Goal: Task Accomplishment & Management: Complete application form

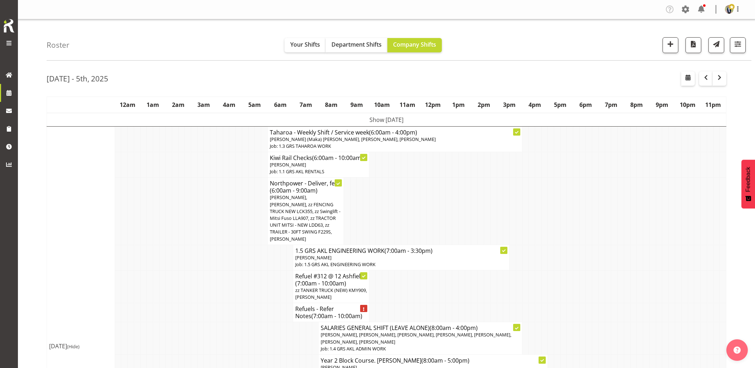
scroll to position [318, 0]
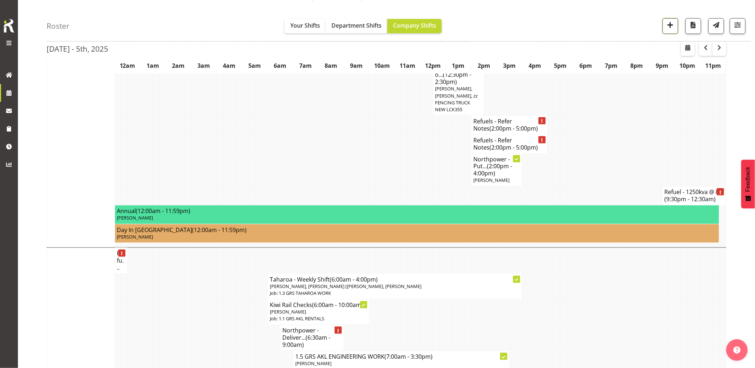
click at [669, 23] on span "button" at bounding box center [670, 24] width 9 height 9
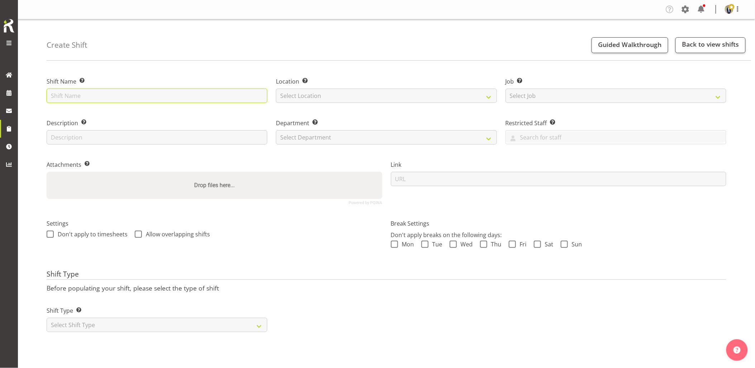
click at [155, 91] on input "text" at bounding box center [157, 96] width 221 height 14
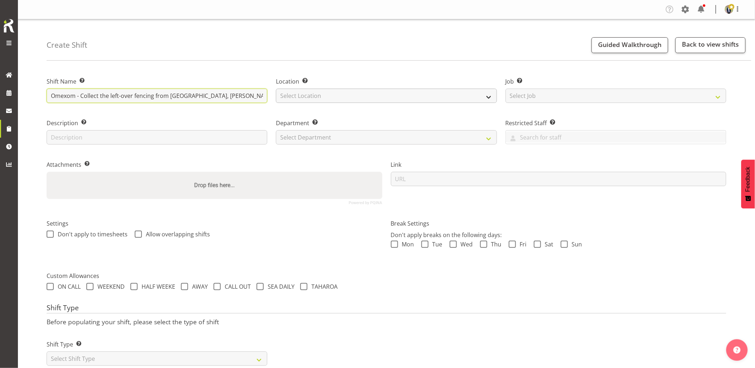
type input "Omexom - Collect the left-over fencing from Silverstone Rd, Henderson."
click at [307, 100] on select "Select Location GRS Auckland GRS Hastings GRS Tauranga" at bounding box center [386, 96] width 221 height 14
select select "28"
click at [276, 89] on select "Select Location GRS Auckland GRS Hastings GRS Tauranga" at bounding box center [386, 96] width 221 height 14
click at [258, 99] on input "Omexom - Collect the left-over fencing from Silverstone Rd, Henderson." at bounding box center [157, 96] width 221 height 14
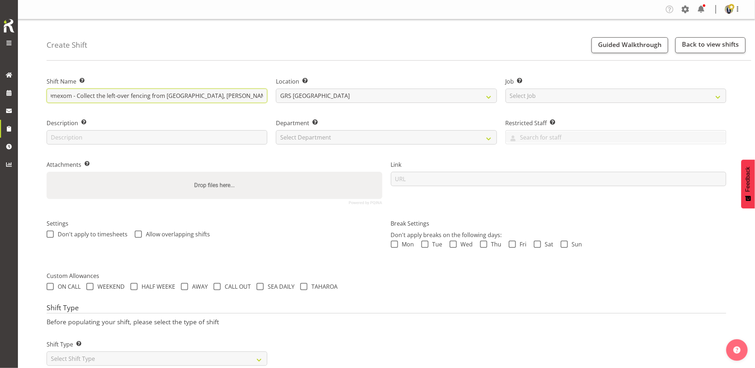
scroll to position [0, 5]
type input "Omexom - Collect the left-over fencing from Silverstone Rd, Henderson. (Anytime)"
click at [514, 95] on select "Select Job Create new job 1.1 GRS AKL RENTALS 1.1 GRS AKL RENTALS AC 1.1 GRS AK…" at bounding box center [616, 96] width 221 height 14
select select "7504"
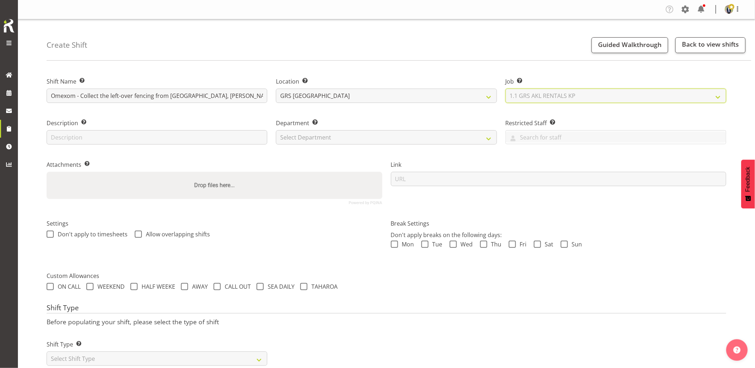
click at [506, 89] on select "Select Job Create new job 1.1 GRS AKL RENTALS 1.1 GRS AKL RENTALS AC 1.1 GRS AK…" at bounding box center [616, 96] width 221 height 14
drag, startPoint x: 324, startPoint y: 140, endPoint x: 328, endPoint y: 144, distance: 6.1
click at [324, 140] on select "Select Department GRS HIRE AKL GRS HIRE AKL GRS HIRE TGA GRS HIRE HST GRS SALES…" at bounding box center [386, 137] width 221 height 14
select select "20"
click at [276, 130] on select "Select Department GRS HIRE AKL GRS HIRE AKL GRS HIRE TGA GRS HIRE HST GRS SALES…" at bounding box center [386, 137] width 221 height 14
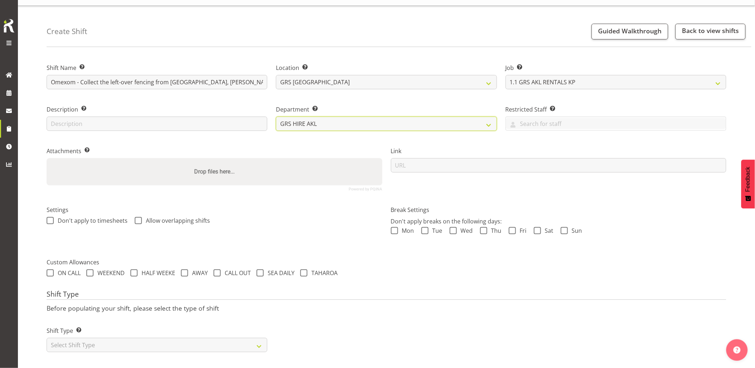
scroll to position [20, 0]
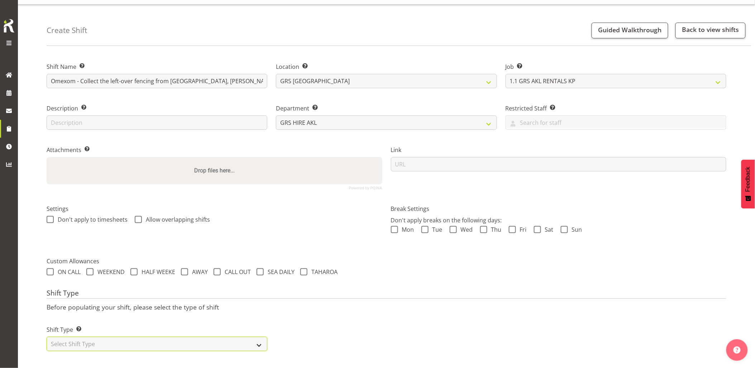
click at [141, 336] on select "Select Shift Type One Off Shift Recurring Shift Rotating Shift" at bounding box center [157, 343] width 221 height 14
select select "one_off"
click at [47, 336] on select "Select Shift Type One Off Shift Recurring Shift Rotating Shift" at bounding box center [157, 343] width 221 height 14
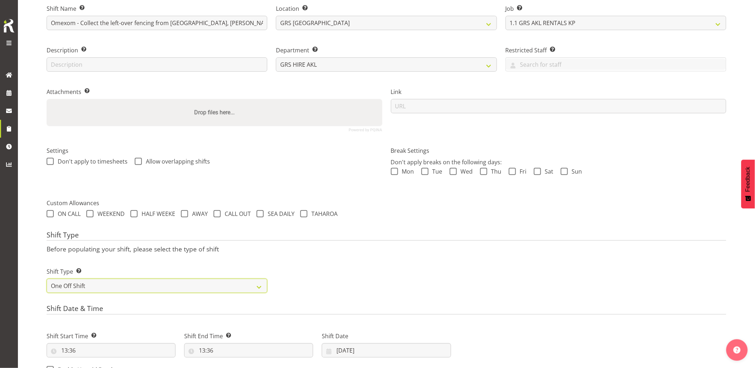
scroll to position [140, 0]
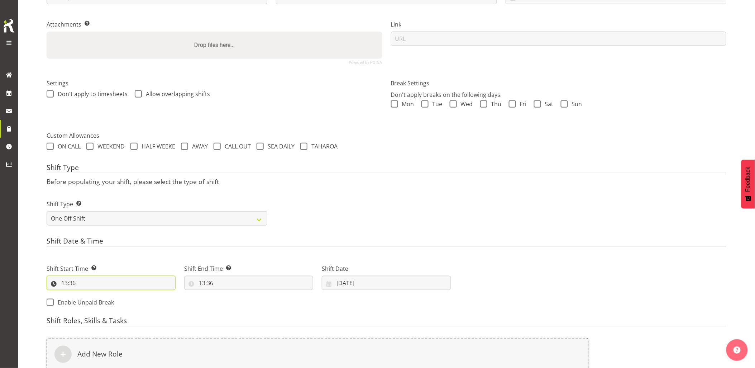
click at [103, 284] on input "13:36" at bounding box center [111, 283] width 129 height 14
click at [92, 304] on select "00 01 02 03 04 05 06 07 08 09 10 11 12 13 14 15 16 17 18 19 20 21 22 23" at bounding box center [95, 301] width 16 height 14
select select "12"
click at [87, 294] on select "00 01 02 03 04 05 06 07 08 09 10 11 12 13 14 15 16 17 18 19 20 21 22 23" at bounding box center [95, 301] width 16 height 14
type input "12:36"
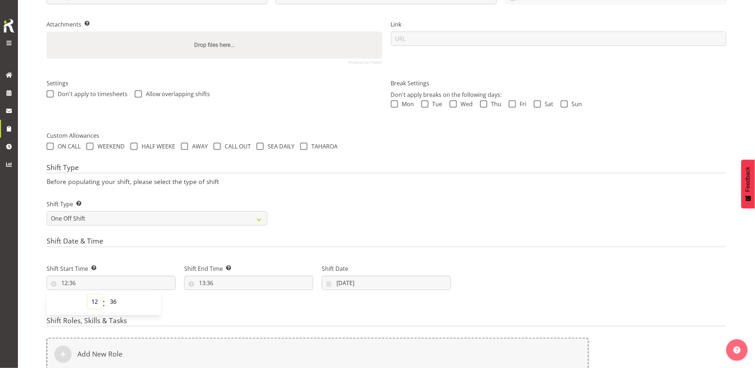
drag, startPoint x: 95, startPoint y: 302, endPoint x: 111, endPoint y: 255, distance: 49.2
click at [95, 302] on select "00 01 02 03 04 05 06 07 08 09 10 11 12 13 14 15 16 17 18 19 20 21 22 23" at bounding box center [95, 301] width 16 height 14
select select "10"
click at [87, 294] on select "00 01 02 03 04 05 06 07 08 09 10 11 12 13 14 15 16 17 18 19 20 21 22 23" at bounding box center [95, 301] width 16 height 14
type input "10:36"
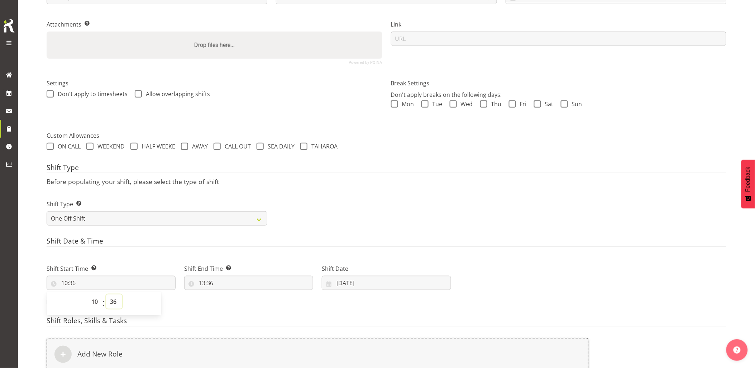
drag, startPoint x: 115, startPoint y: 305, endPoint x: 115, endPoint y: 295, distance: 10.7
click at [115, 303] on select "00 01 02 03 04 05 06 07 08 09 10 11 12 13 14 15 16 17 18 19 20 21 22 23 24 25 2…" at bounding box center [114, 301] width 16 height 14
select select "0"
click at [106, 294] on select "00 01 02 03 04 05 06 07 08 09 10 11 12 13 14 15 16 17 18 19 20 21 22 23 24 25 2…" at bounding box center [114, 301] width 16 height 14
type input "10:00"
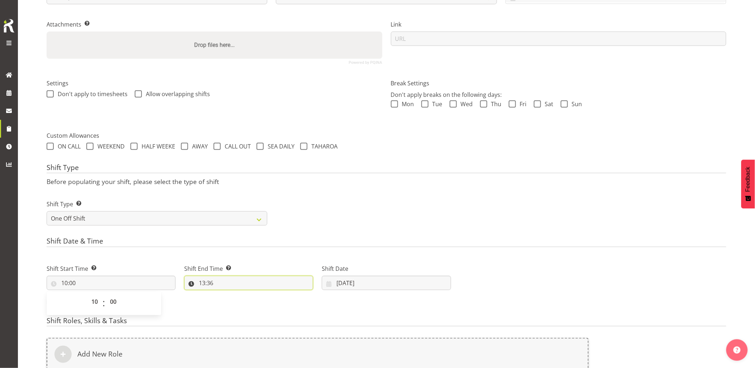
drag, startPoint x: 234, startPoint y: 283, endPoint x: 242, endPoint y: 291, distance: 11.1
click at [234, 283] on input "13:36" at bounding box center [248, 283] width 129 height 14
drag, startPoint x: 235, startPoint y: 299, endPoint x: 236, endPoint y: 295, distance: 4.8
click at [235, 299] on select "00 01 02 03 04 05 06 07 08 09 10 11 12 13 14 15 16 17 18 19 20 21 22 23" at bounding box center [233, 301] width 16 height 14
select select "11"
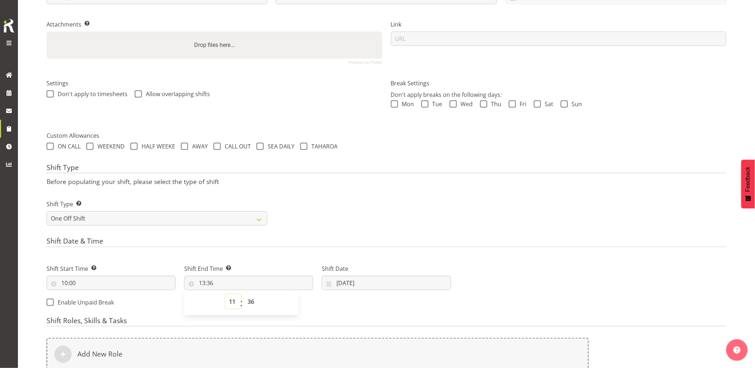
click at [225, 294] on select "00 01 02 03 04 05 06 07 08 09 10 11 12 13 14 15 16 17 18 19 20 21 22 23" at bounding box center [233, 301] width 16 height 14
type input "11:36"
drag, startPoint x: 252, startPoint y: 303, endPoint x: 255, endPoint y: 294, distance: 9.9
click at [252, 303] on select "00 01 02 03 04 05 06 07 08 09 10 11 12 13 14 15 16 17 18 19 20 21 22 23 24 25 2…" at bounding box center [252, 301] width 16 height 14
select select "30"
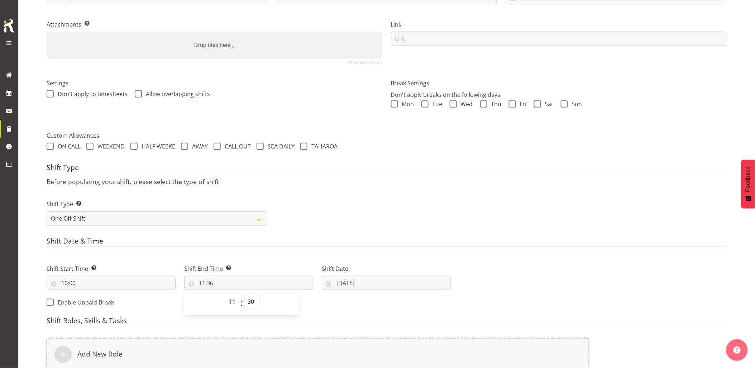
click at [244, 294] on select "00 01 02 03 04 05 06 07 08 09 10 11 12 13 14 15 16 17 18 19 20 21 22 23 24 25 2…" at bounding box center [252, 301] width 16 height 14
type input "11:30"
click at [355, 245] on h4 "Shift Date & Time" at bounding box center [387, 242] width 680 height 10
click at [384, 282] on input "30/09/2025" at bounding box center [386, 283] width 129 height 14
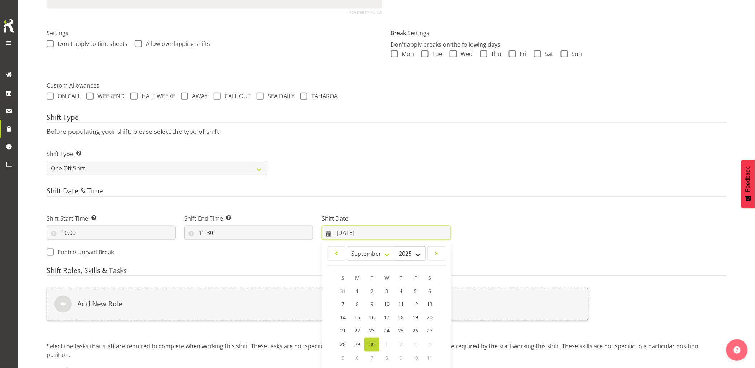
scroll to position [220, 0]
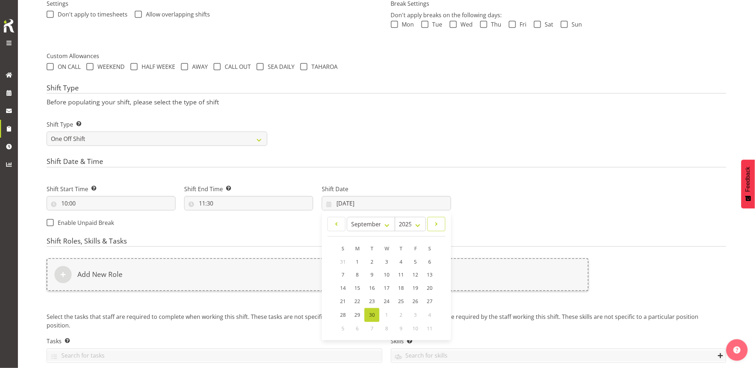
click at [432, 224] on span at bounding box center [436, 224] width 9 height 9
select select "9"
click at [384, 261] on link "1" at bounding box center [386, 262] width 14 height 14
type input "01/10/2025"
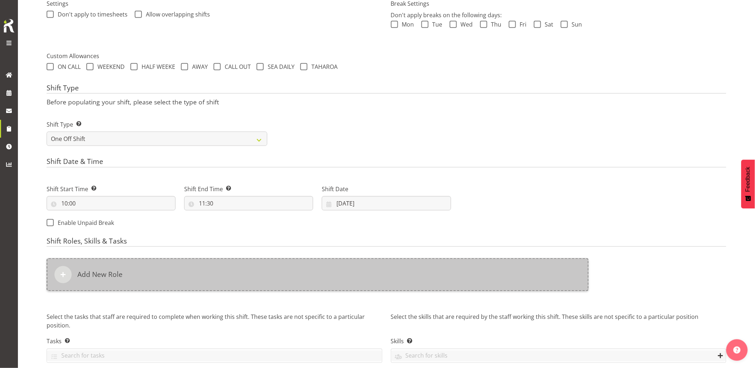
click at [387, 270] on div "Add New Role" at bounding box center [318, 274] width 542 height 33
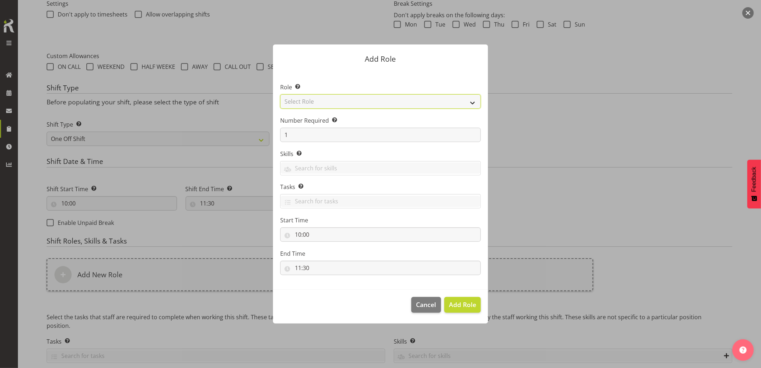
click at [338, 105] on select "Select Role Account Manager Electrician Engineering GM HSEQ manager MECH Mechan…" at bounding box center [380, 101] width 201 height 14
select select "20"
click at [280, 94] on select "Select Role Account Manager Electrician Engineering GM HSEQ manager MECH Mechan…" at bounding box center [380, 101] width 201 height 14
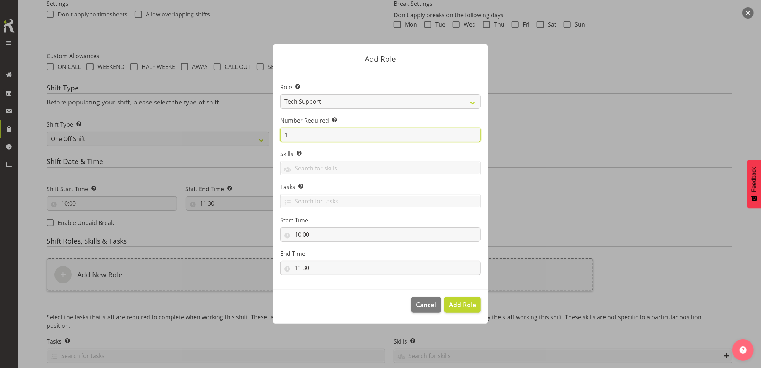
drag, startPoint x: 303, startPoint y: 132, endPoint x: 268, endPoint y: 134, distance: 34.8
click at [288, 133] on input "1" at bounding box center [380, 135] width 201 height 14
type input "2"
click at [473, 302] on span "Add 2 Roles" at bounding box center [458, 304] width 36 height 9
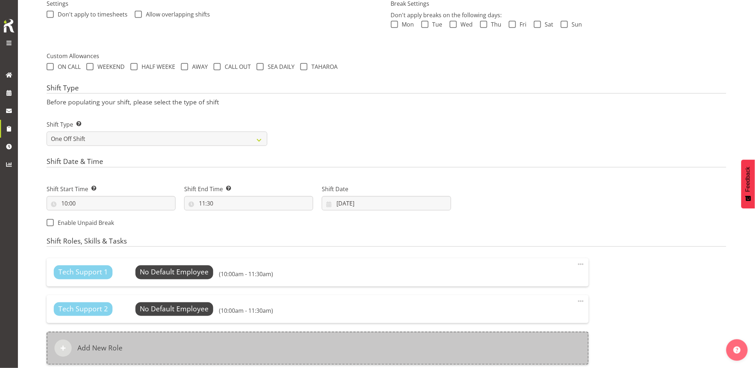
click at [287, 340] on div "Add New Role" at bounding box center [318, 347] width 542 height 33
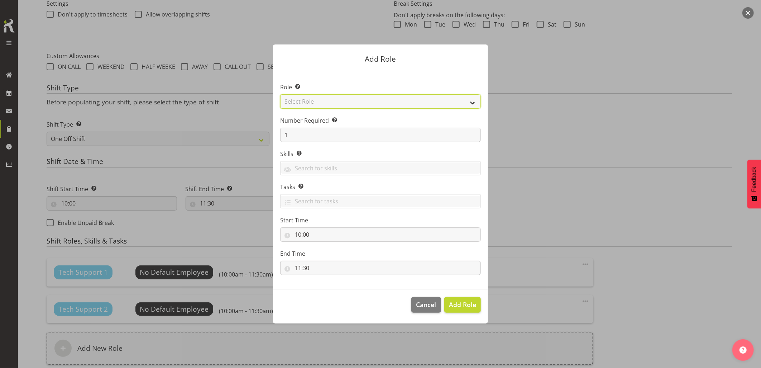
click at [307, 100] on select "Select Role Account Manager Electrician Engineering GM HSEQ manager MECH Mechan…" at bounding box center [380, 101] width 201 height 14
select select "27"
click at [280, 94] on select "Select Role Account Manager Electrician Engineering GM HSEQ manager MECH Mechan…" at bounding box center [380, 101] width 201 height 14
click at [455, 299] on button "Add Role" at bounding box center [462, 305] width 37 height 16
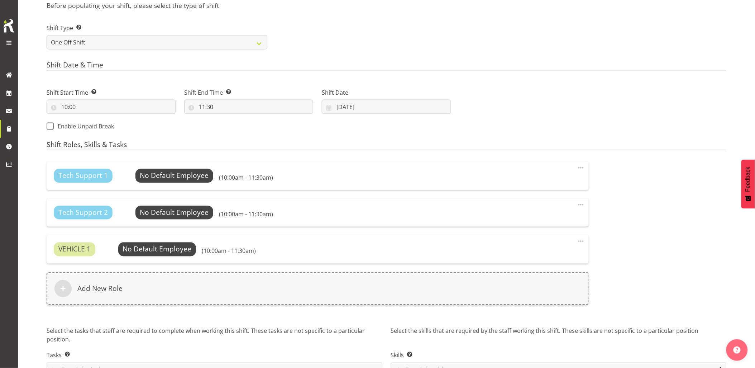
scroll to position [360, 0]
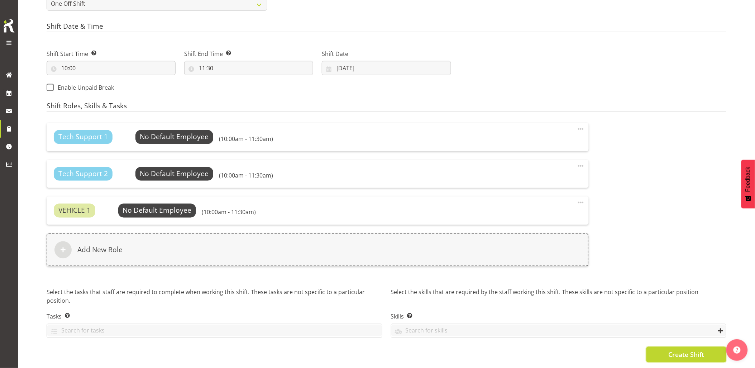
click at [681, 350] on span "Create Shift" at bounding box center [686, 354] width 36 height 9
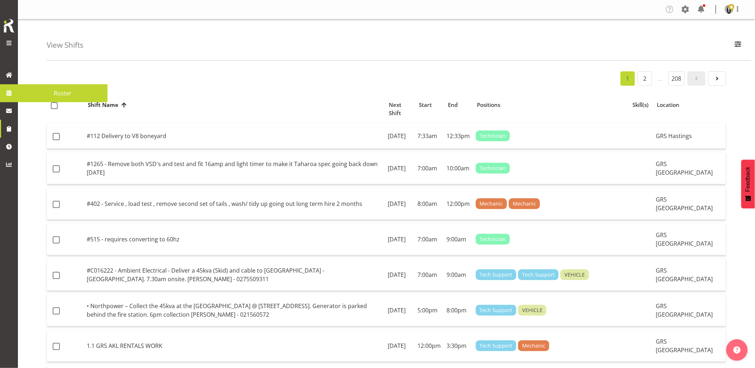
click at [19, 94] on link "Roster" at bounding box center [63, 93] width 90 height 18
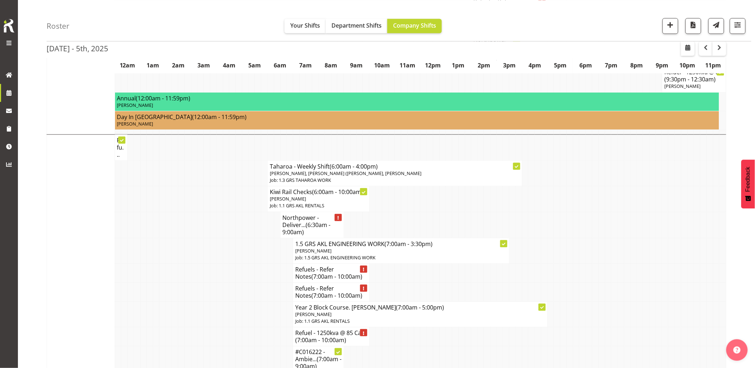
click at [224, 264] on td at bounding box center [226, 273] width 6 height 19
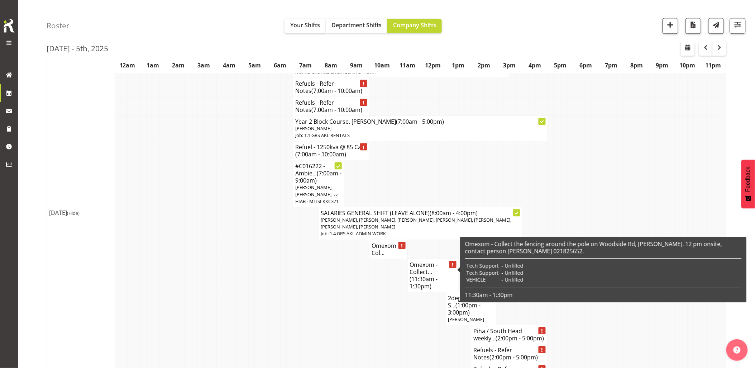
scroll to position [637, 0]
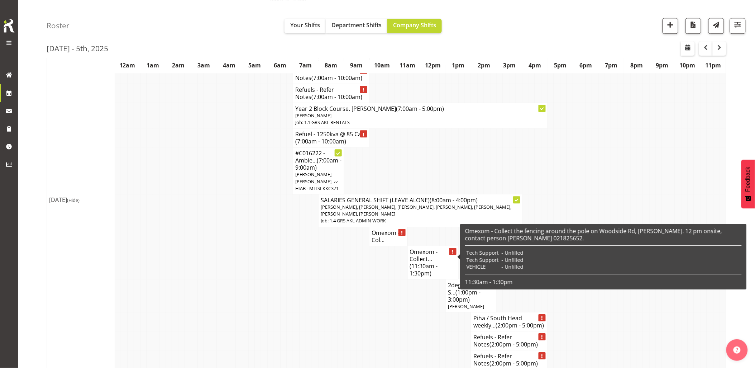
click at [395, 331] on td at bounding box center [398, 321] width 6 height 19
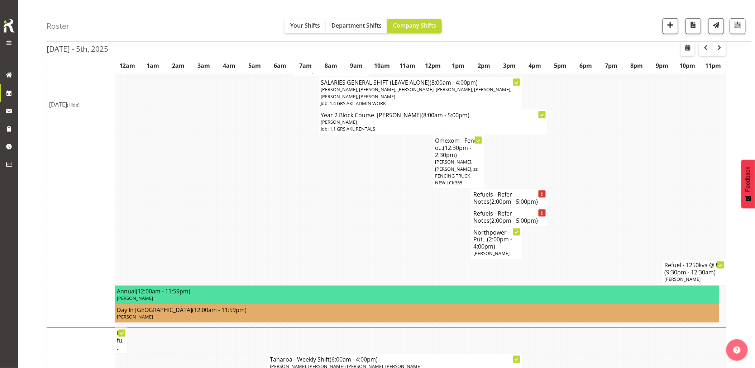
scroll to position [159, 0]
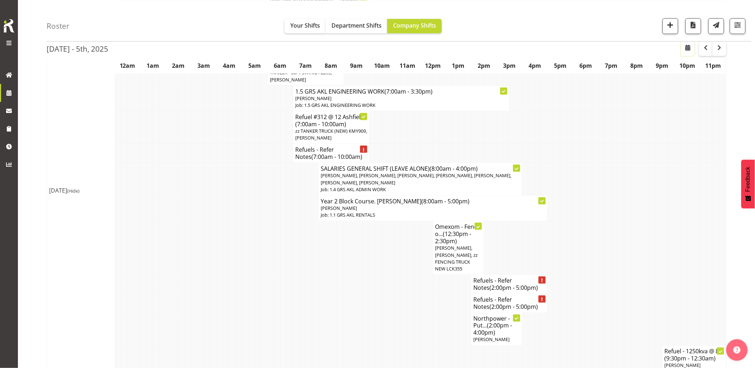
click at [686, 53] on button "button" at bounding box center [688, 48] width 14 height 14
select select "8"
select select "2025"
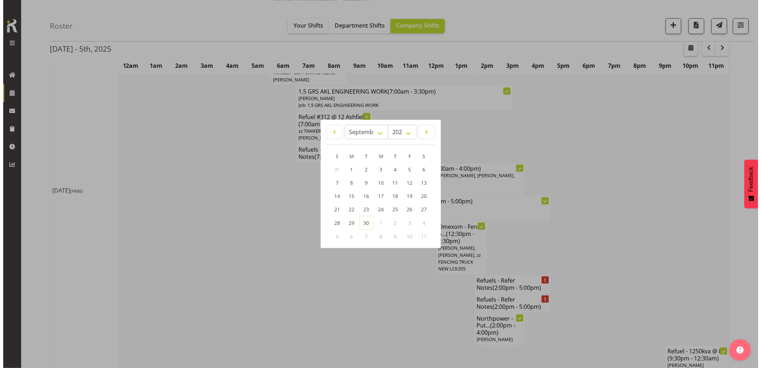
scroll to position [163, 0]
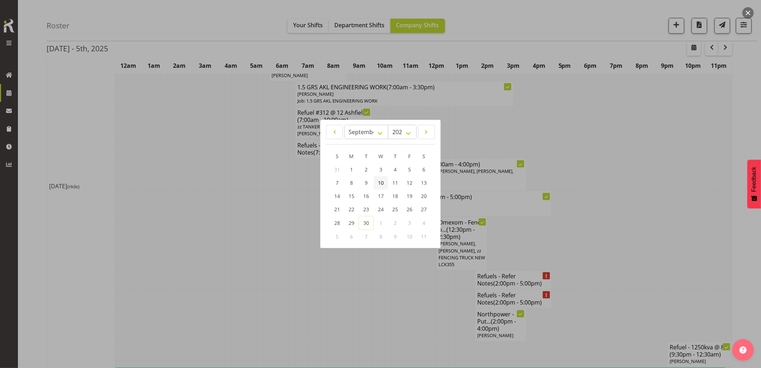
click at [384, 185] on link "10" at bounding box center [381, 182] width 14 height 13
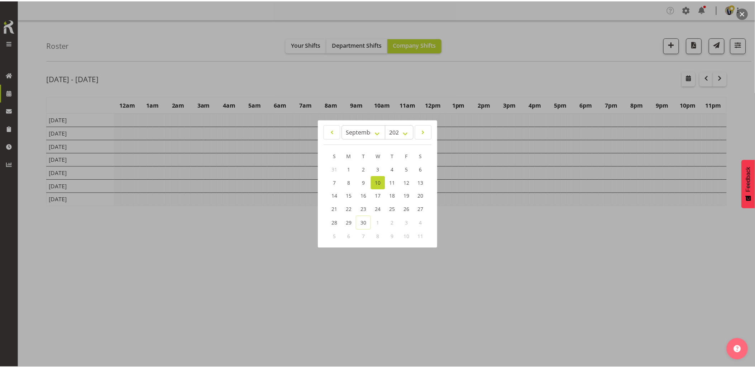
scroll to position [0, 0]
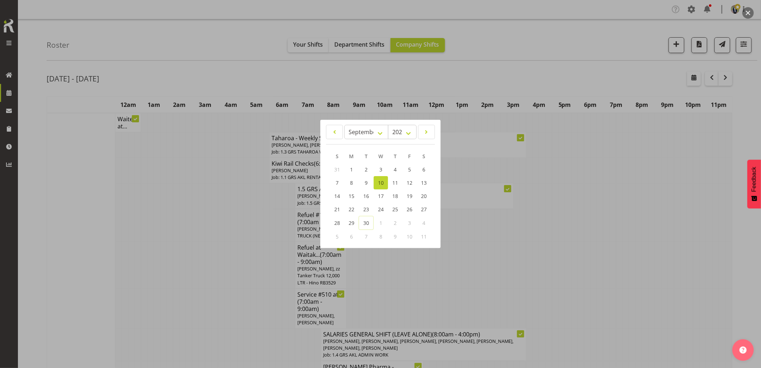
click at [202, 282] on div at bounding box center [380, 184] width 761 height 368
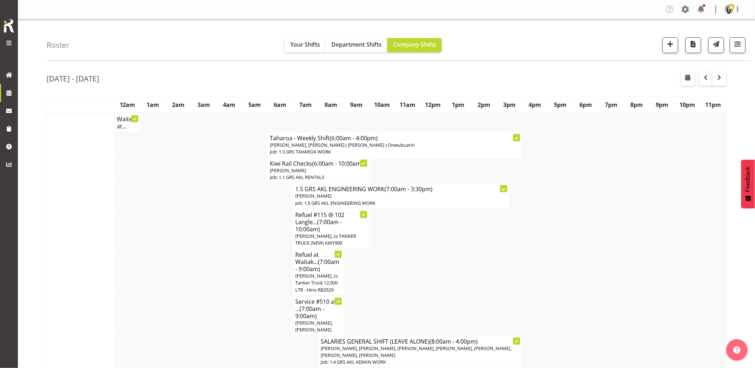
scroll to position [199, 0]
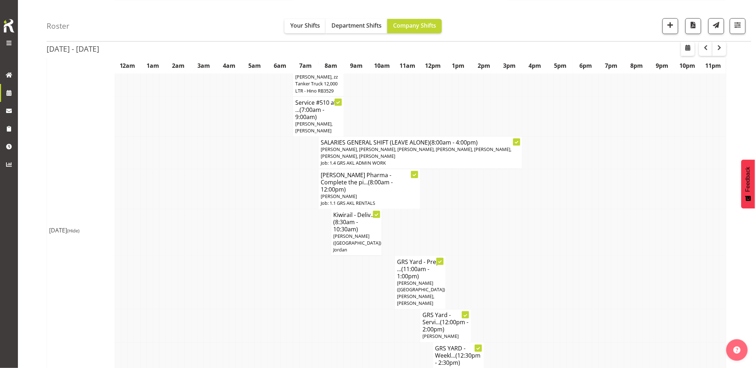
click at [206, 280] on td at bounding box center [207, 282] width 6 height 54
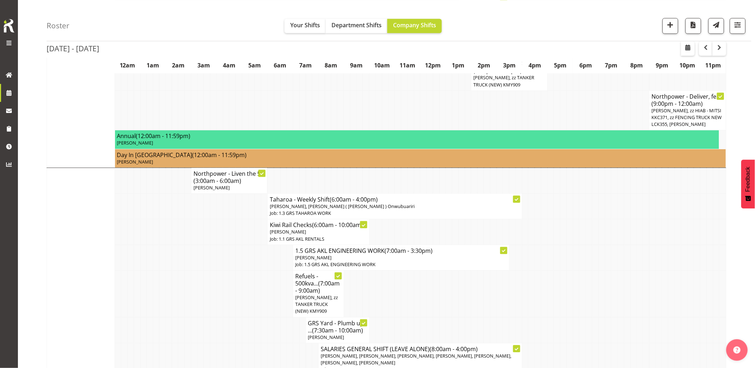
scroll to position [637, 0]
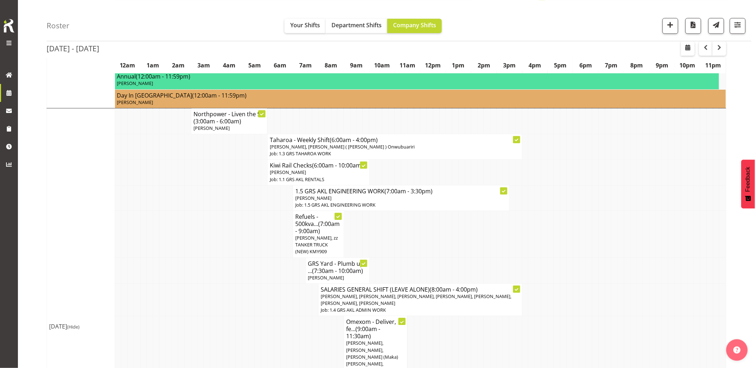
click at [208, 283] on td at bounding box center [207, 299] width 6 height 33
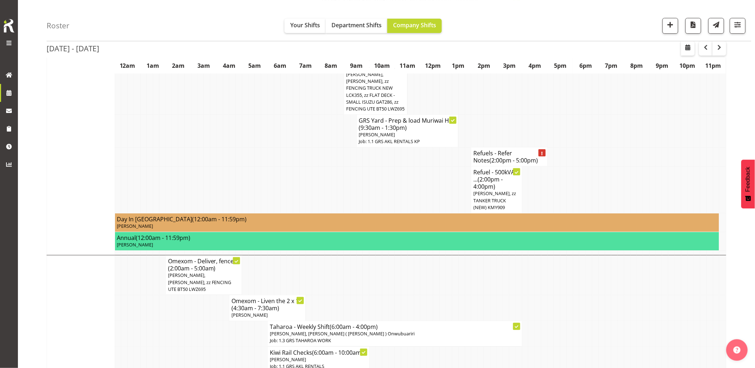
scroll to position [995, 0]
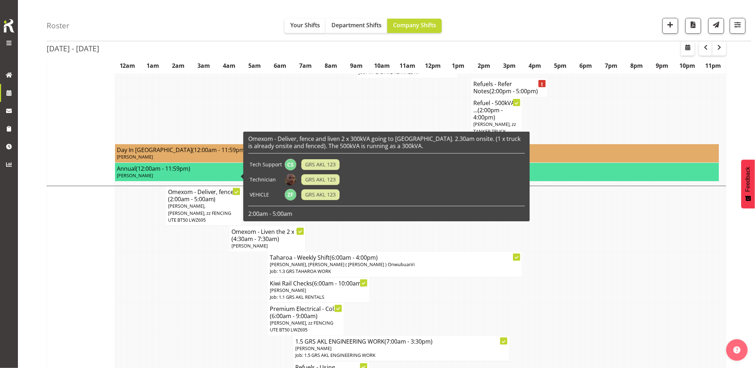
click at [216, 202] on span "Carl Shoebridge, Sam Peters, zz FENCING UTE BT50 LWZ695" at bounding box center [199, 212] width 63 height 20
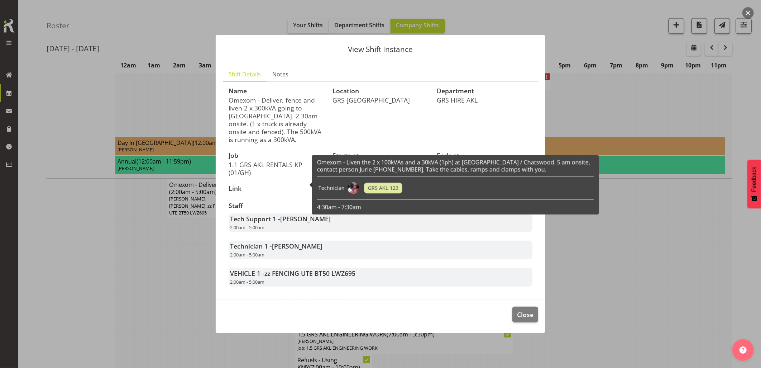
click at [182, 286] on div at bounding box center [380, 184] width 761 height 368
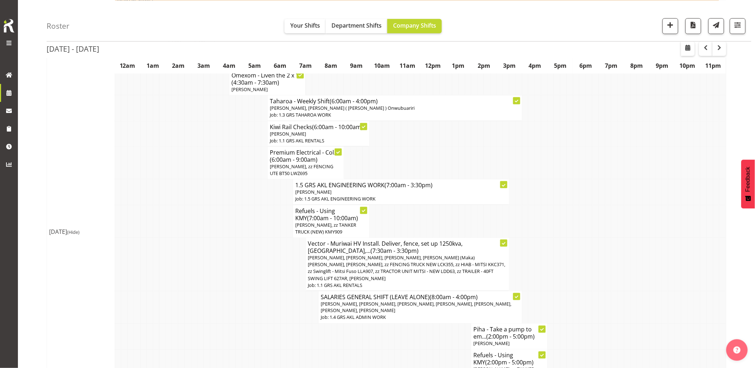
scroll to position [1154, 0]
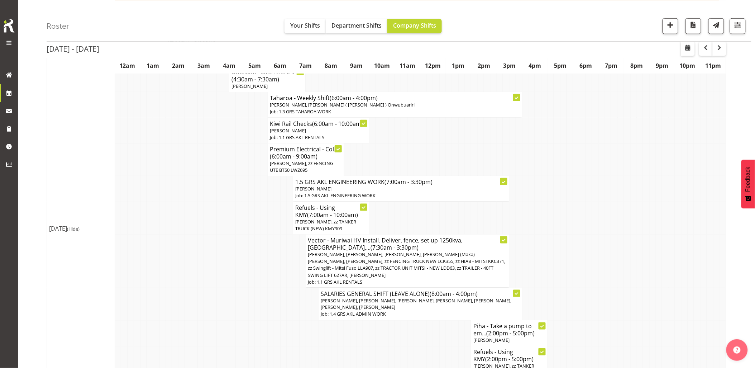
click at [206, 287] on td at bounding box center [207, 303] width 6 height 33
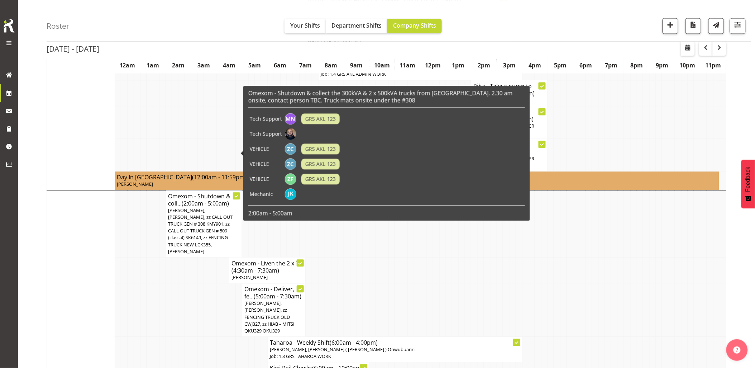
scroll to position [1393, 0]
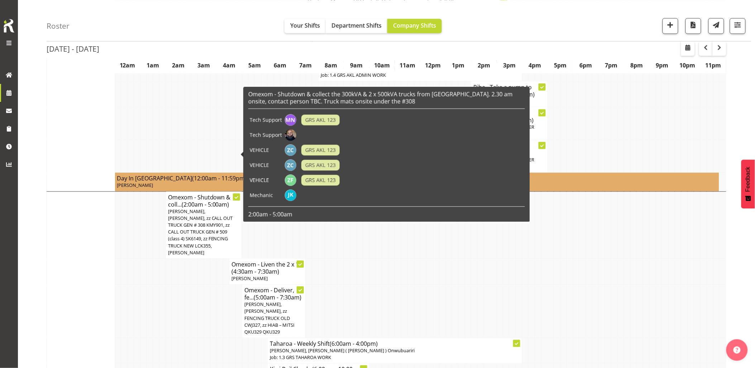
click at [207, 208] on span "Mina Nomani, Sean Moitra, zz CALL OUT TRUCK GEN # 308 KMY901, zz CALL OUT TRUCK…" at bounding box center [200, 232] width 65 height 48
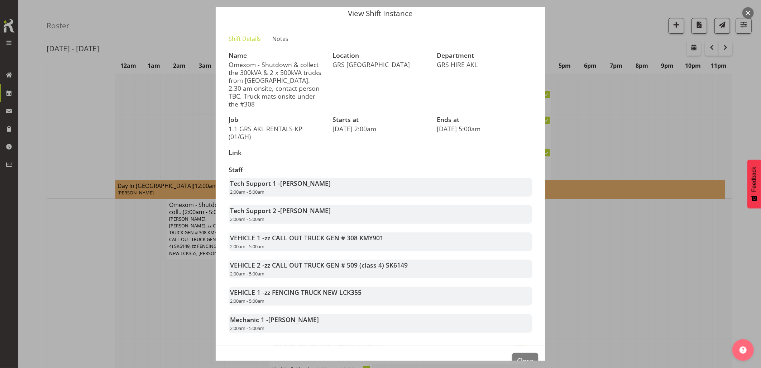
scroll to position [37, 0]
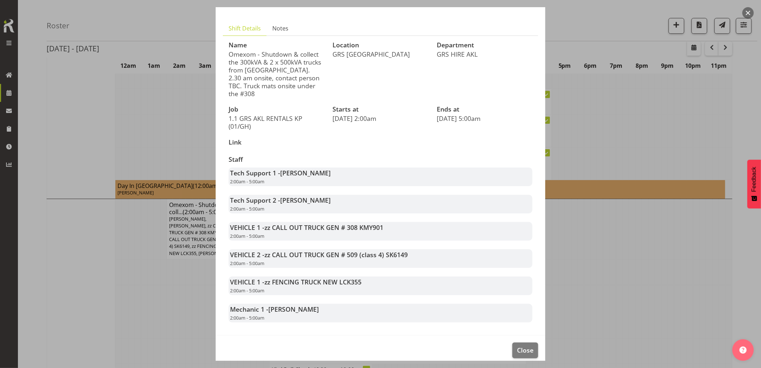
click at [167, 260] on div at bounding box center [380, 184] width 761 height 368
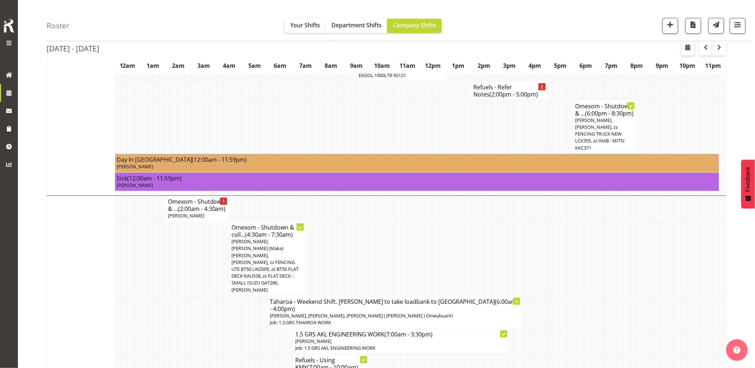
scroll to position [1990, 0]
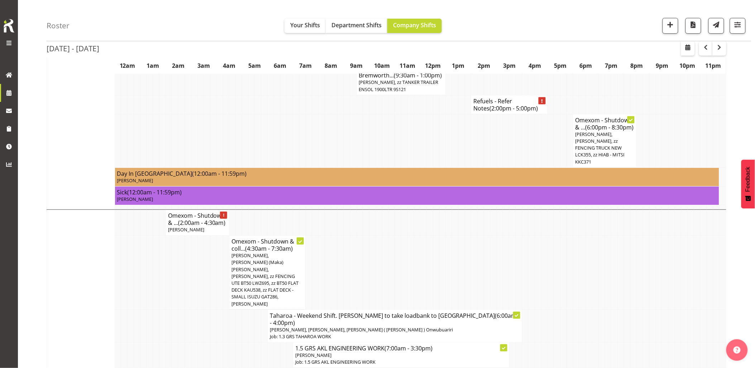
click at [197, 309] on td at bounding box center [194, 325] width 6 height 33
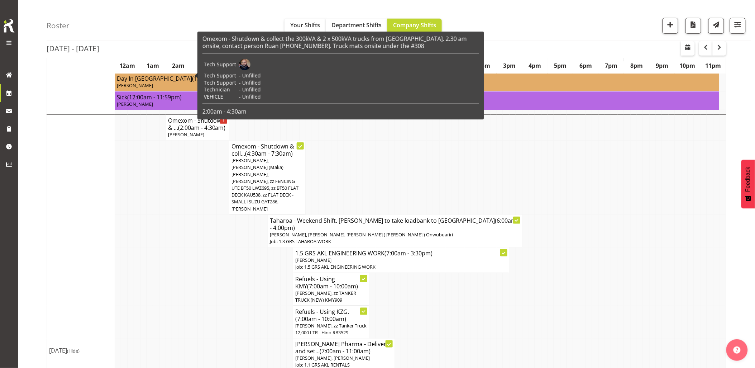
scroll to position [2110, 0]
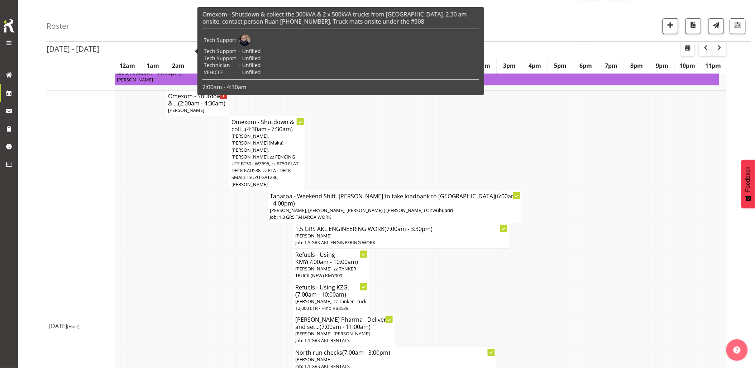
click at [174, 314] on td at bounding box center [175, 330] width 6 height 33
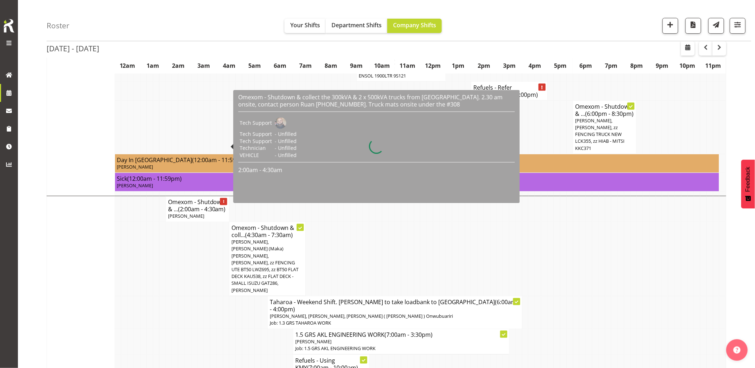
scroll to position [1990, 0]
